Goal: Information Seeking & Learning: Learn about a topic

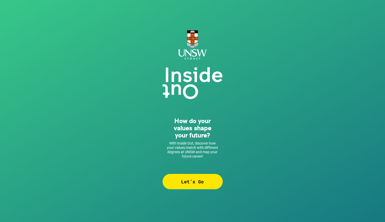
click at [190, 193] on div "How do your values shape your future? With Inside Out, discover how your values…" at bounding box center [192, 111] width 385 height 222
click at [189, 182] on div "Let’s Go" at bounding box center [192, 181] width 60 height 15
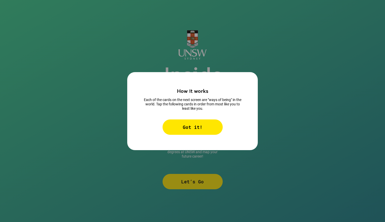
click at [212, 125] on div "Got it!" at bounding box center [192, 126] width 60 height 15
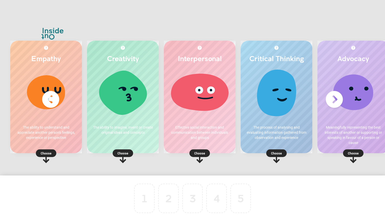
scroll to position [0, 14]
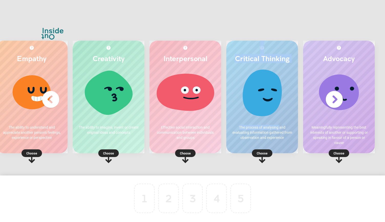
drag, startPoint x: 279, startPoint y: 124, endPoint x: 259, endPoint y: 171, distance: 51.0
click at [259, 171] on div "Empathy The ability to understand and appreciate another person's feelings, exp…" at bounding box center [192, 111] width 385 height 192
click at [265, 152] on p "Choose" at bounding box center [262, 153] width 72 height 5
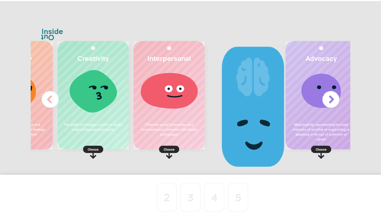
scroll to position [0, 0]
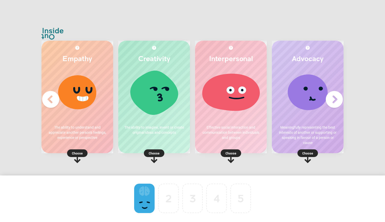
click at [160, 153] on rect at bounding box center [154, 153] width 20 height 8
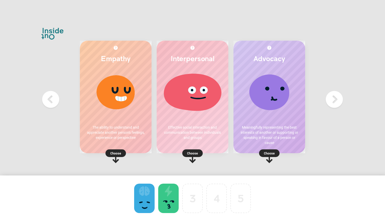
click at [118, 151] on p "Choose" at bounding box center [116, 153] width 72 height 5
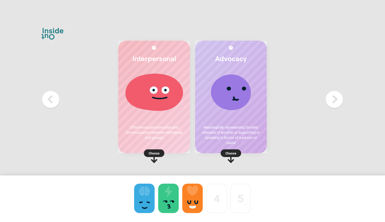
click at [234, 155] on p "Choose" at bounding box center [231, 153] width 72 height 5
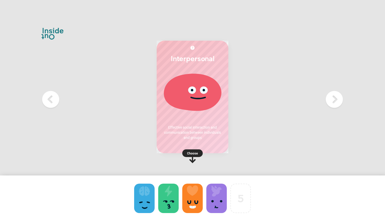
click at [191, 152] on p "Choose" at bounding box center [193, 153] width 72 height 5
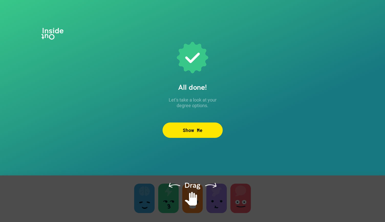
click at [185, 138] on div "All done! Let’s take a look at your degree options. Show Me" at bounding box center [192, 110] width 60 height 143
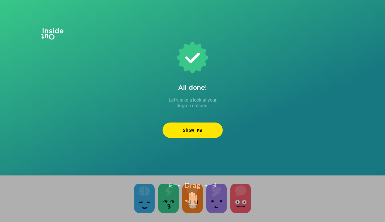
click at [194, 186] on div at bounding box center [192, 204] width 385 height 59
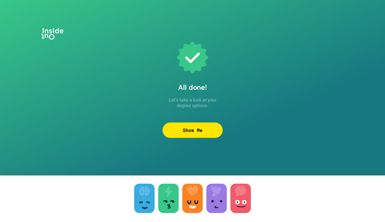
click at [192, 133] on div "Show Me" at bounding box center [192, 130] width 60 height 15
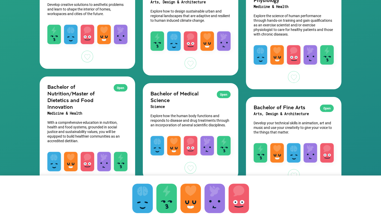
scroll to position [644, 0]
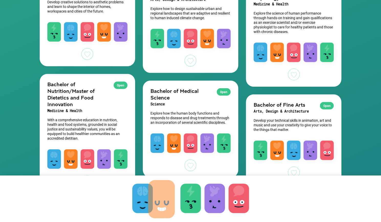
drag, startPoint x: 194, startPoint y: 192, endPoint x: 165, endPoint y: 193, distance: 28.7
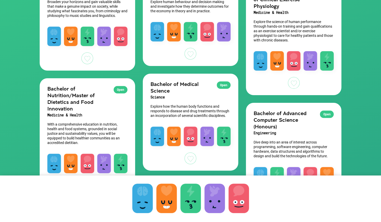
scroll to position [100, 0]
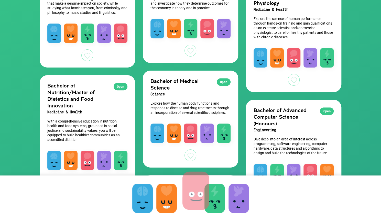
drag, startPoint x: 240, startPoint y: 204, endPoint x: 197, endPoint y: 196, distance: 43.7
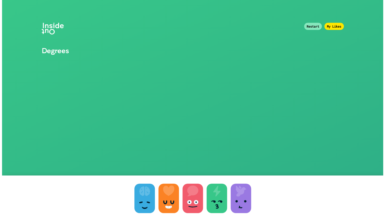
scroll to position [0, 0]
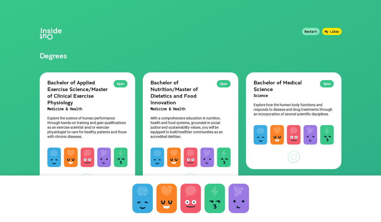
click at [279, 76] on div "Open Bachelor of Medical Science Science Explore how the human body functions a…" at bounding box center [293, 96] width 95 height 48
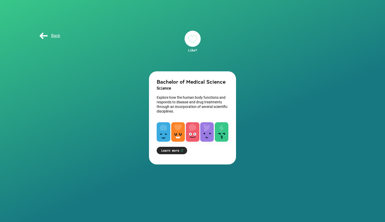
click at [175, 149] on link "Learn more" at bounding box center [172, 150] width 30 height 7
